Goal: Task Accomplishment & Management: Use online tool/utility

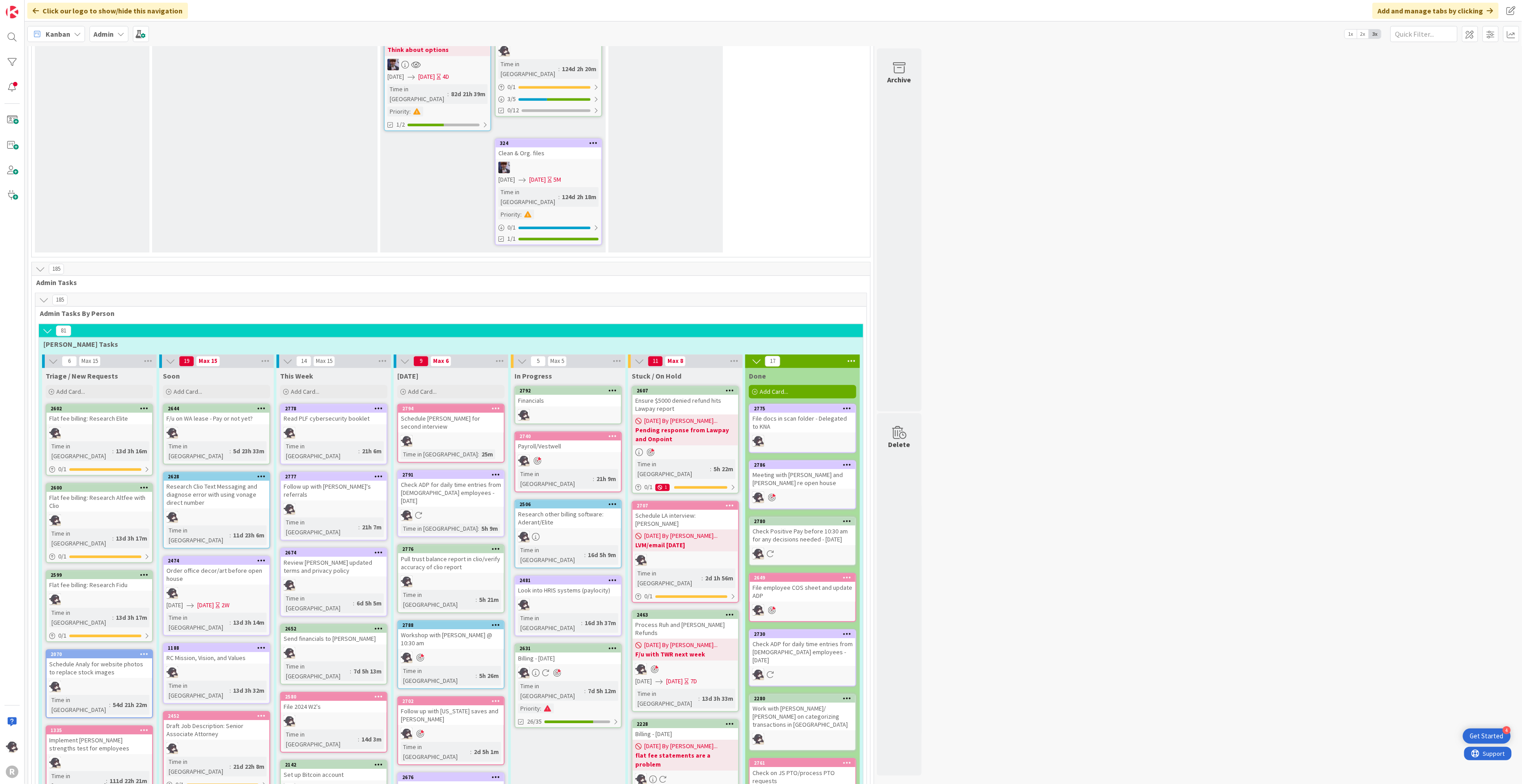
scroll to position [1491, 0]
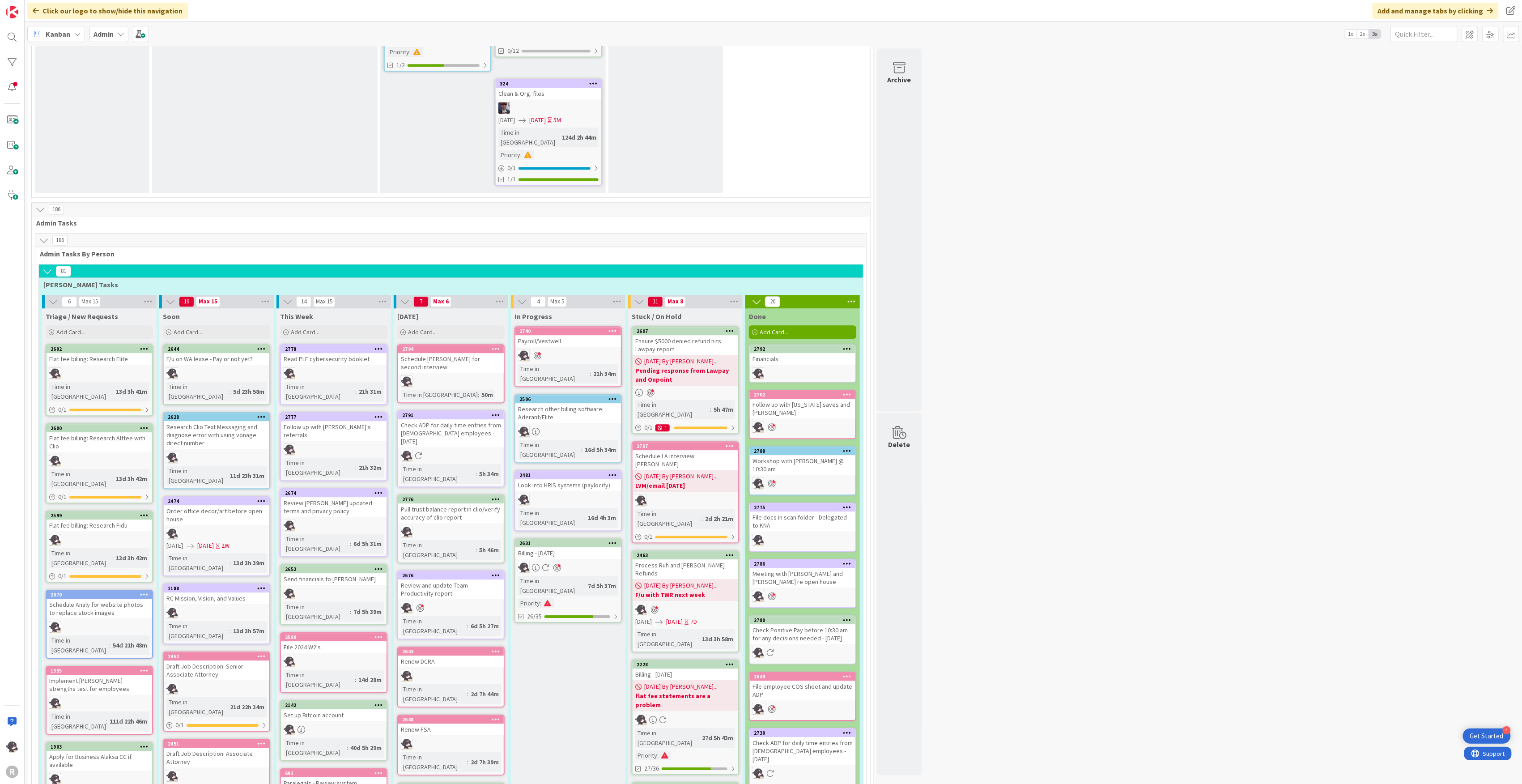
click at [852, 346] on div at bounding box center [847, 349] width 16 height 6
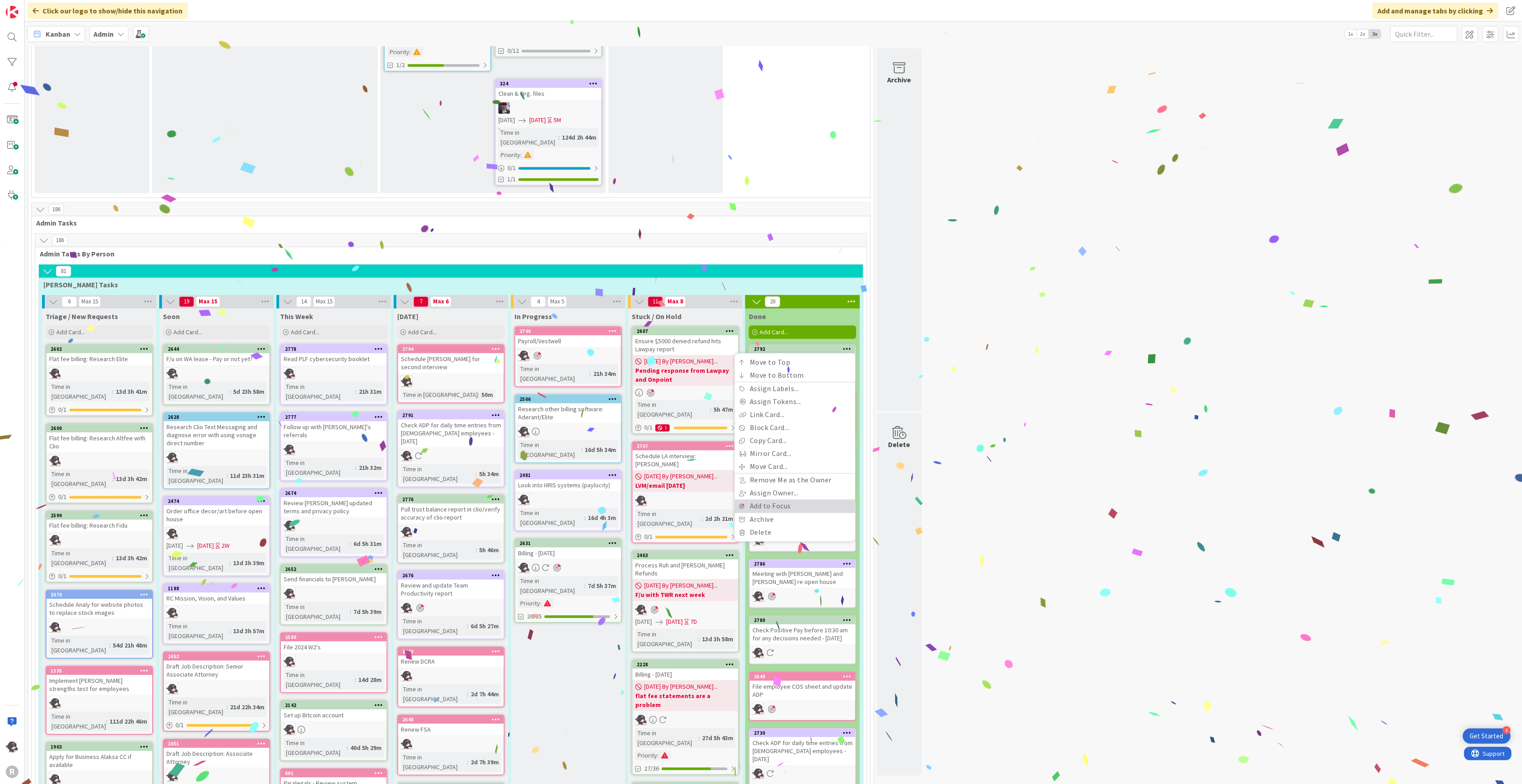
click at [760, 499] on link "Add to Focus" at bounding box center [795, 506] width 121 height 13
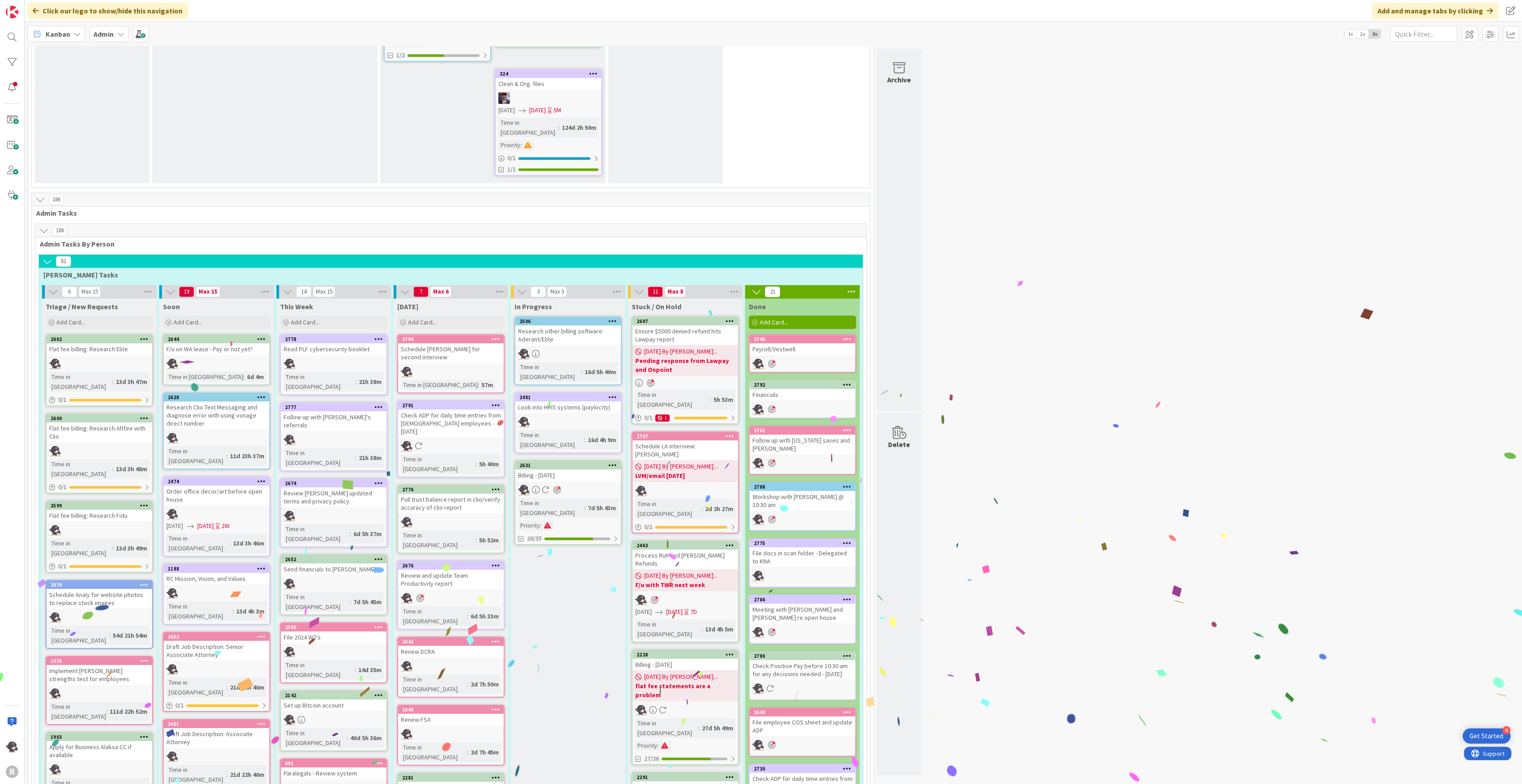
click at [582, 461] on div "2631" at bounding box center [568, 466] width 106 height 8
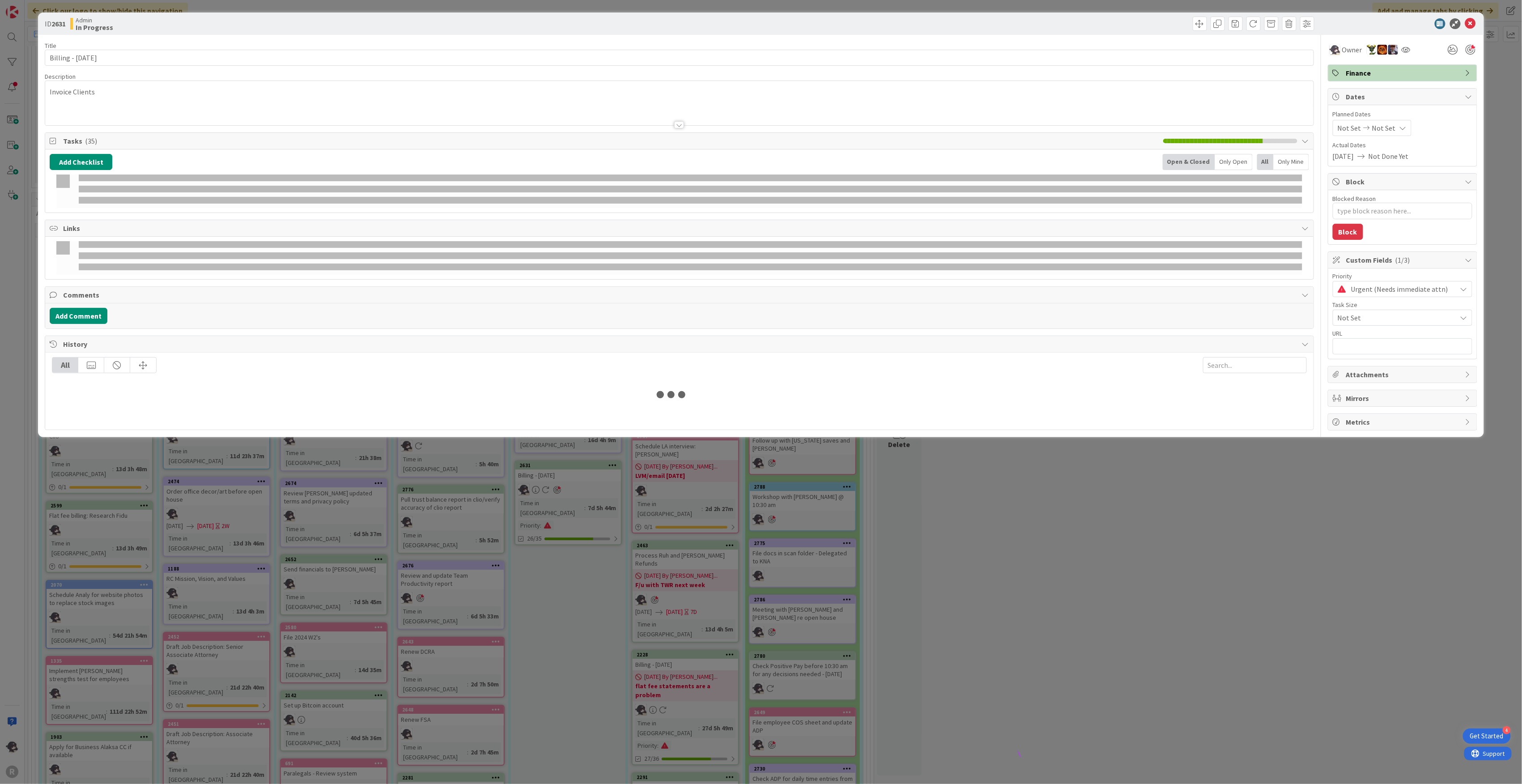
type textarea "x"
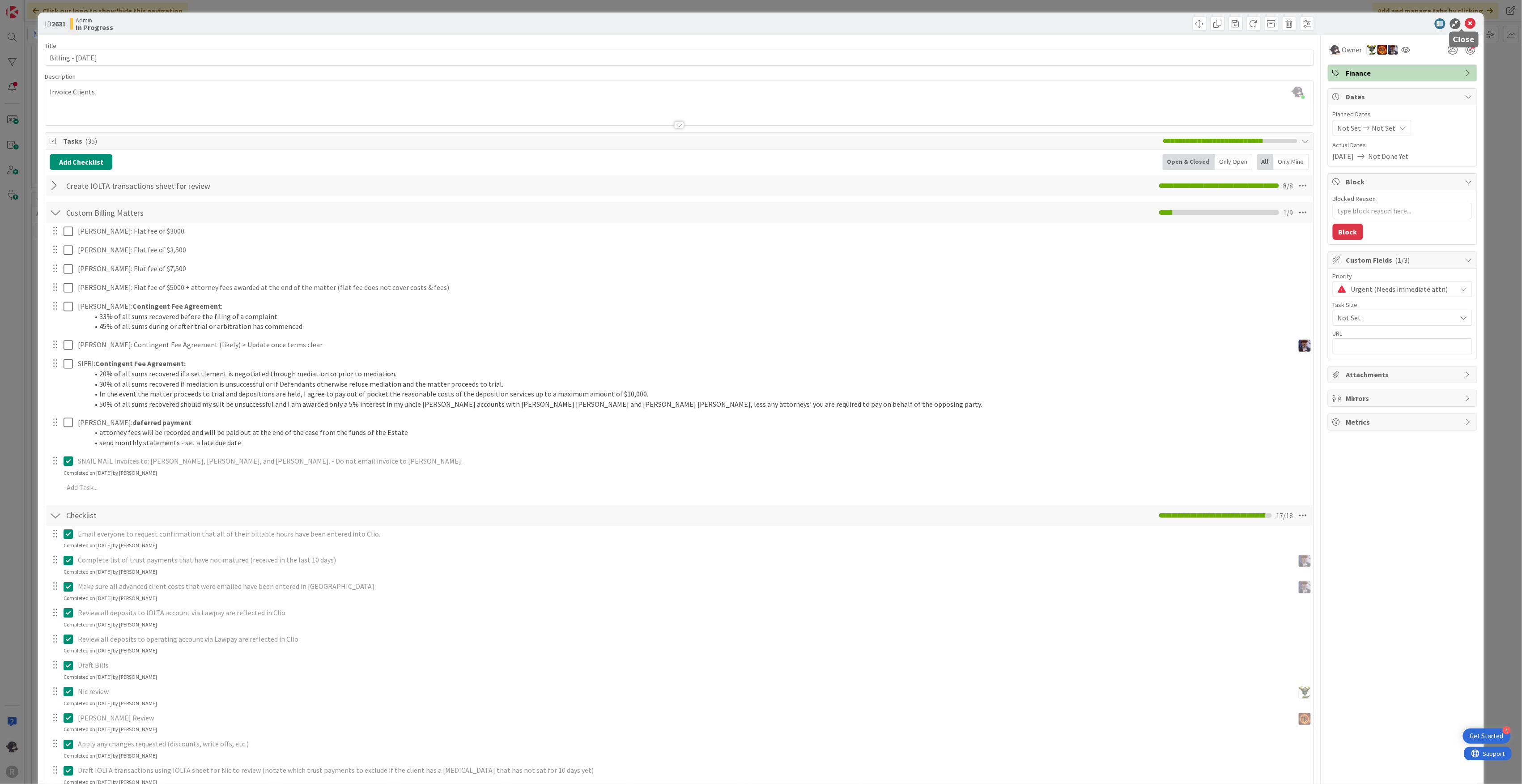
click at [1465, 23] on icon at bounding box center [1471, 24] width 11 height 11
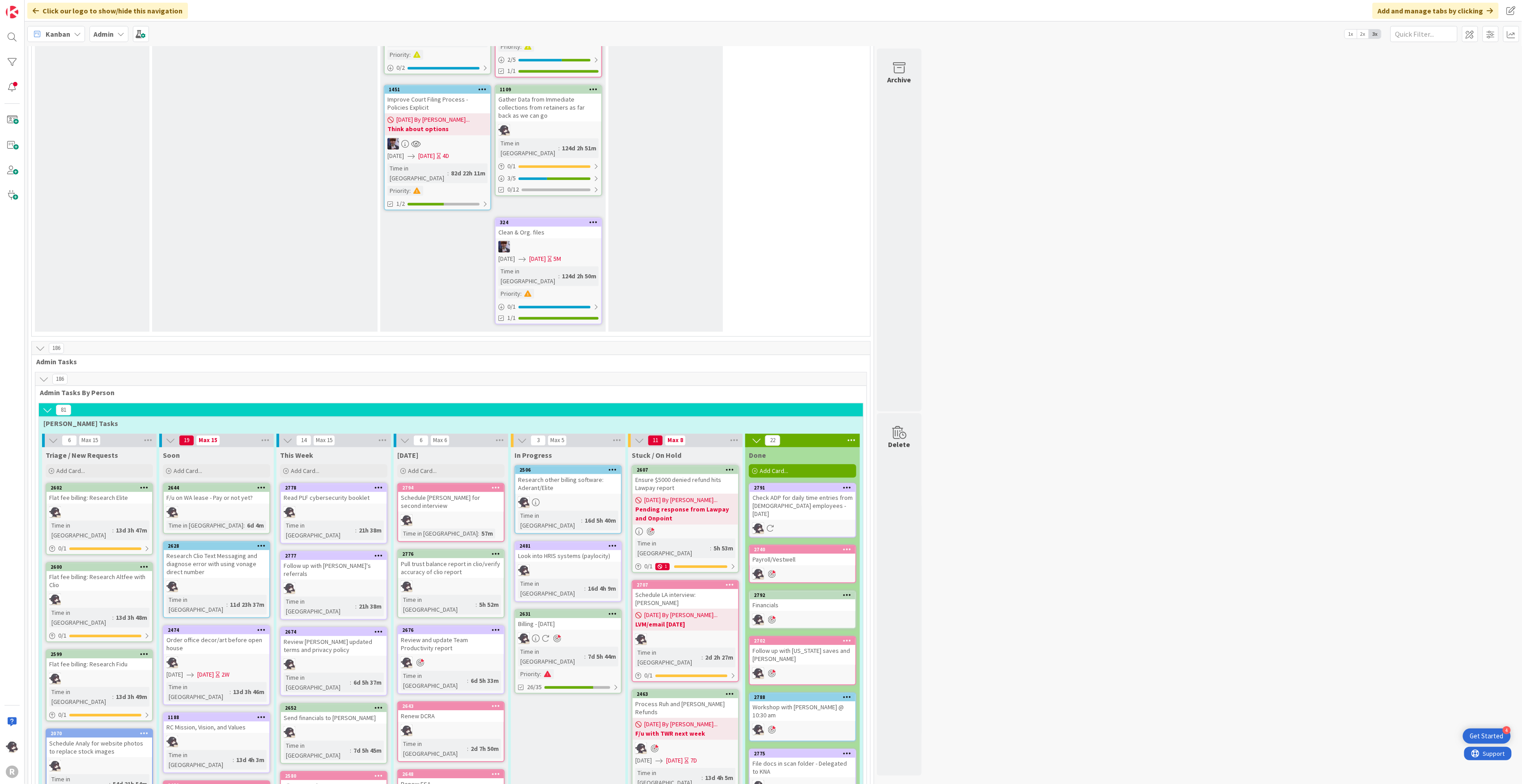
scroll to position [1540, 0]
